Goal: Information Seeking & Learning: Learn about a topic

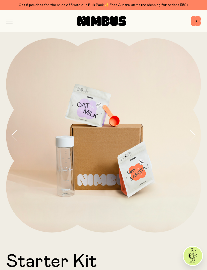
click at [12, 20] on icon "button" at bounding box center [9, 21] width 7 height 5
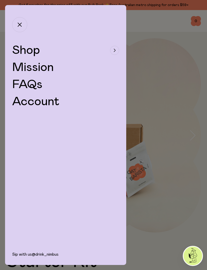
click at [98, 47] on button "Shop" at bounding box center [65, 50] width 107 height 12
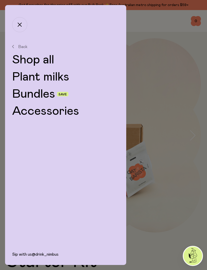
click at [65, 60] on link "Shop all" at bounding box center [65, 60] width 107 height 12
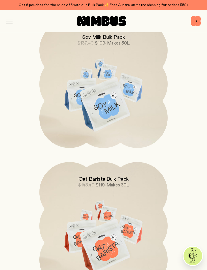
scroll to position [1264, 0]
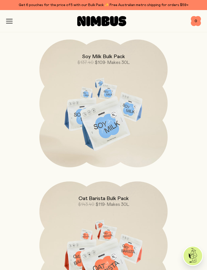
click at [12, 23] on icon "button" at bounding box center [9, 23] width 6 height 0
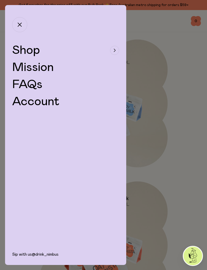
click at [34, 46] on span "Shop" at bounding box center [26, 50] width 28 height 12
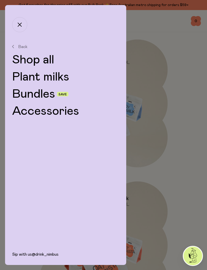
click at [69, 77] on link "Plant milks" at bounding box center [65, 77] width 107 height 12
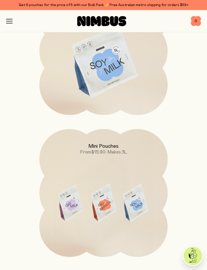
scroll to position [404, 0]
click at [147, 78] on img at bounding box center [103, 62] width 128 height 150
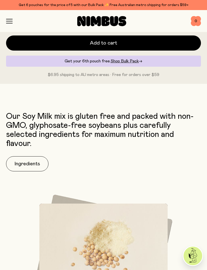
scroll to position [404, 0]
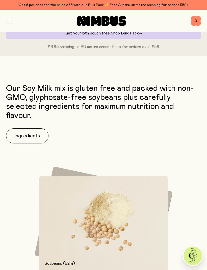
click at [43, 136] on button "Ingredients" at bounding box center [27, 136] width 42 height 15
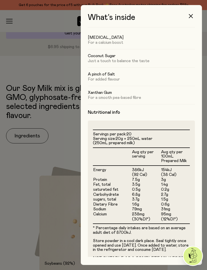
scroll to position [36, 0]
click at [182, 11] on div "What’s inside Ingredients Soybeans (92%) For a nutrition-packed and creamy base…" at bounding box center [141, 135] width 121 height 260
click at [195, 18] on button "button" at bounding box center [190, 16] width 12 height 12
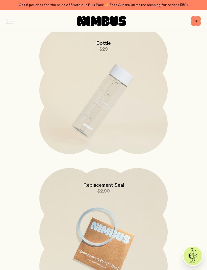
scroll to position [1850, 0]
click at [150, 87] on img at bounding box center [103, 101] width 128 height 150
